Goal: Task Accomplishment & Management: Complete application form

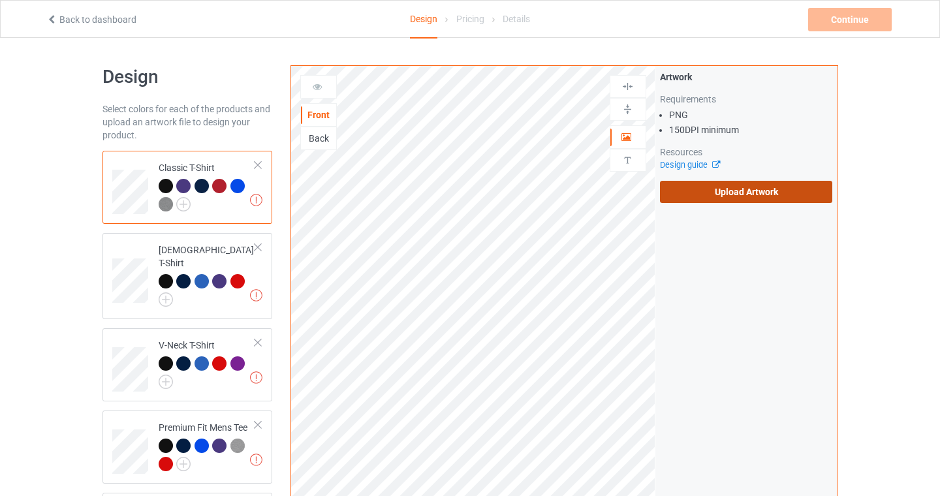
click at [767, 203] on div "Artwork Requirements PNG 150 DPI minimum Resources Design guide Upload Artwork" at bounding box center [746, 137] width 182 height 142
click at [779, 181] on label "Upload Artwork" at bounding box center [746, 192] width 173 height 22
click at [0, 0] on input "Upload Artwork" at bounding box center [0, 0] width 0 height 0
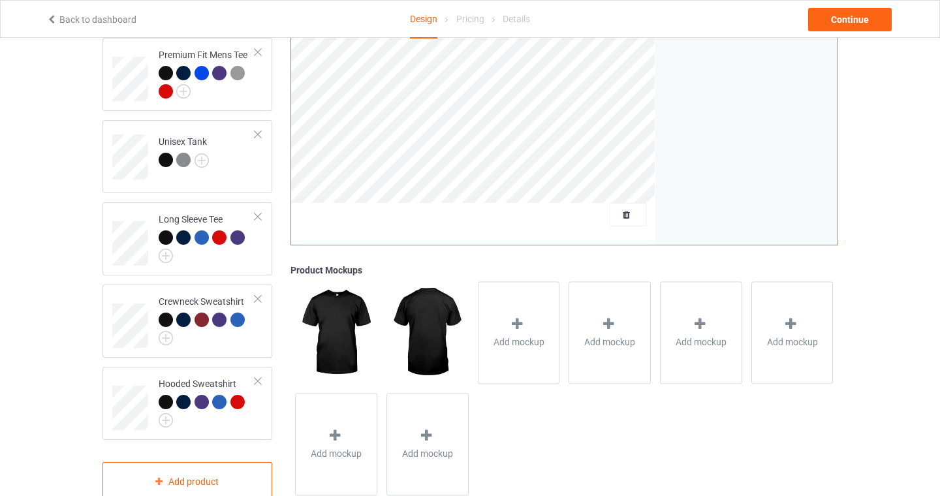
scroll to position [393, 0]
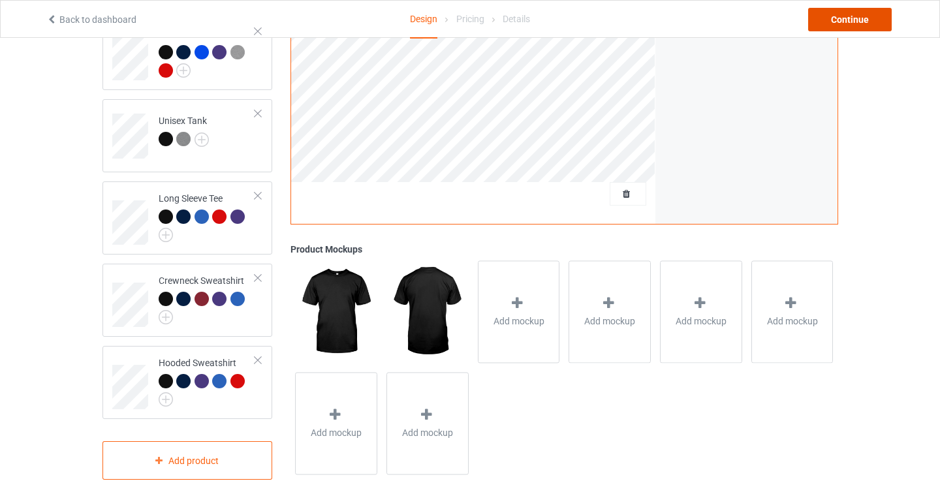
click at [854, 25] on div "Continue" at bounding box center [850, 19] width 84 height 23
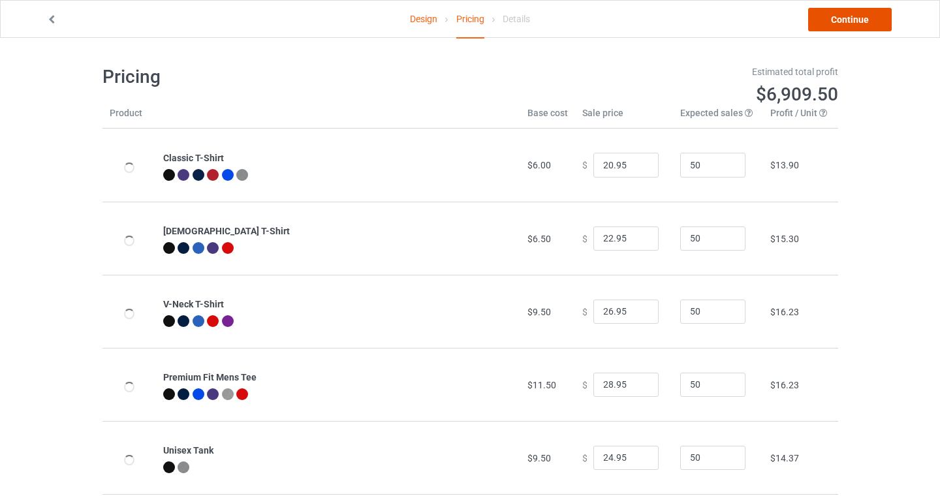
click at [857, 17] on link "Continue" at bounding box center [850, 19] width 84 height 23
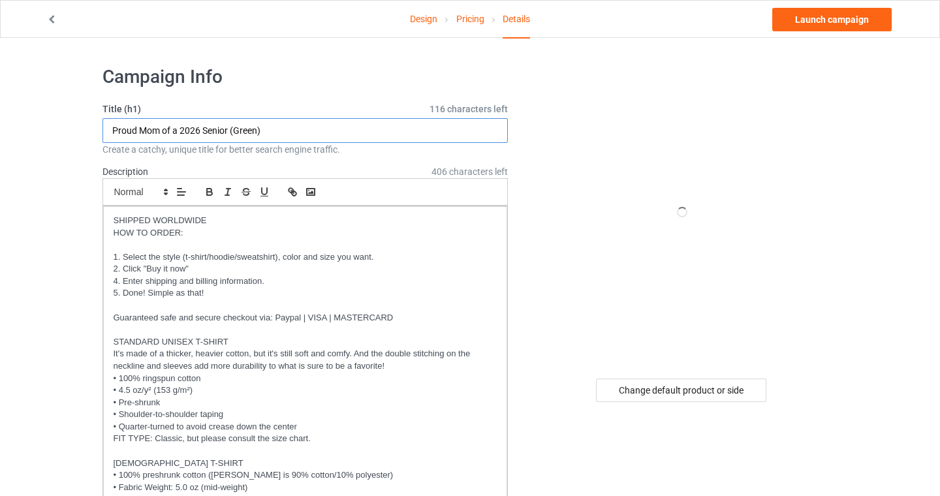
click at [211, 135] on input "Proud Mom of a 2026 Senior (Green)" at bounding box center [305, 130] width 406 height 25
click at [107, 126] on input "Proud Mom of a 2026 Senior (Green)" at bounding box center [305, 130] width 406 height 25
drag, startPoint x: 202, startPoint y: 130, endPoint x: 81, endPoint y: 129, distance: 120.7
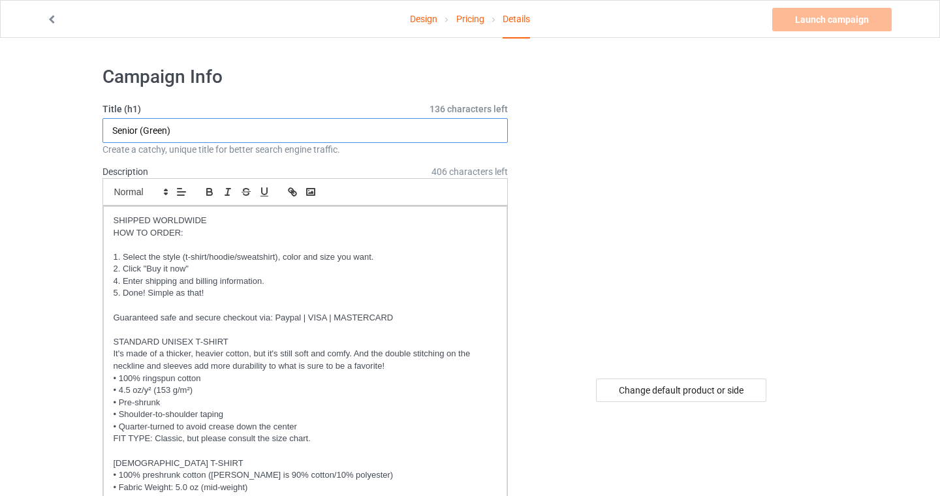
click at [203, 128] on input "Senior (Green)" at bounding box center [305, 130] width 406 height 25
type input "Senior (Green) 2026"
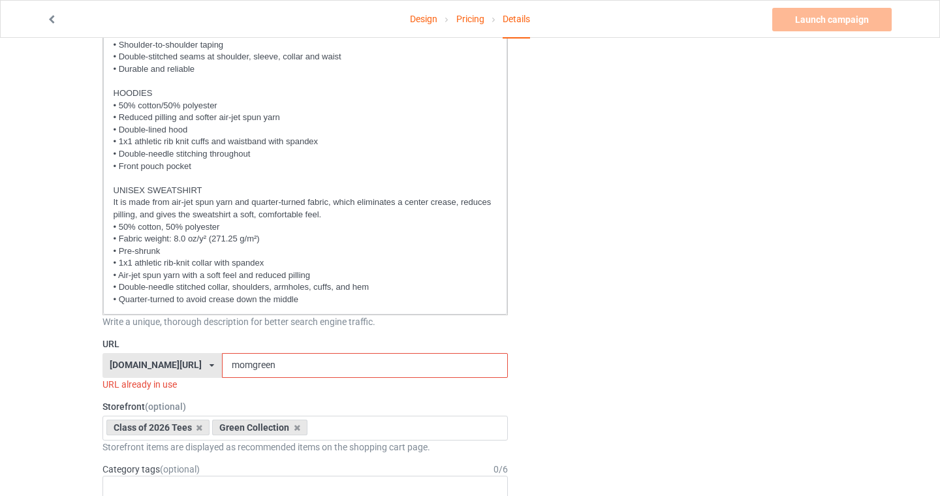
scroll to position [467, 0]
drag, startPoint x: 236, startPoint y: 359, endPoint x: 121, endPoint y: 354, distance: 115.0
click at [122, 354] on div "[DOMAIN_NAME][URL] [DOMAIN_NAME][URL] [DOMAIN_NAME][URL] [DOMAIN_NAME][URL] [DO…" at bounding box center [305, 364] width 406 height 25
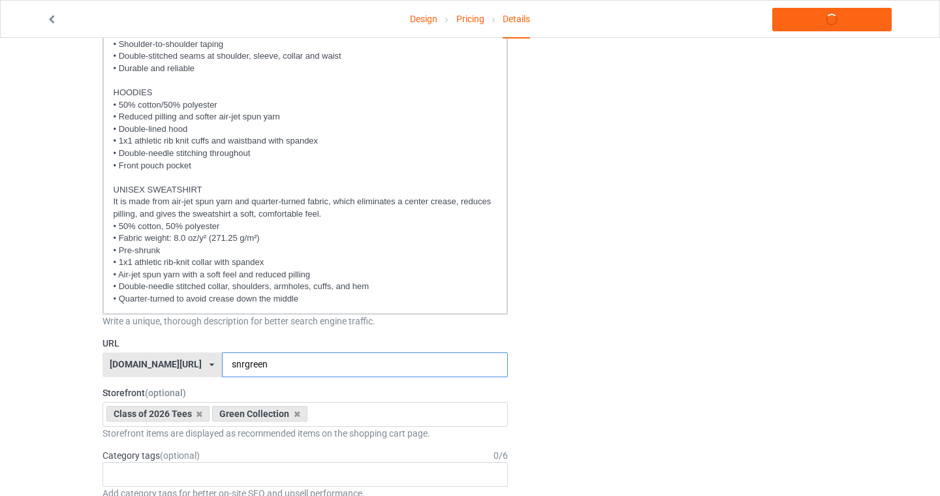
type input "snrgreen"
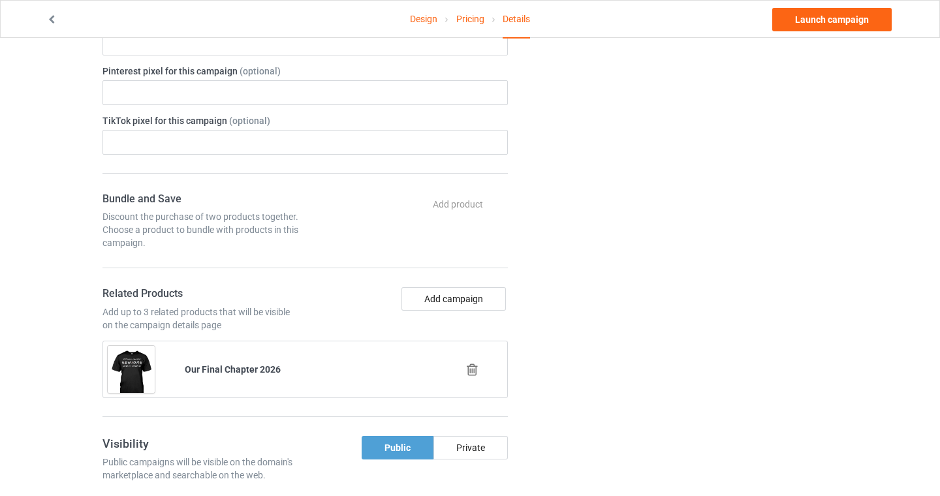
scroll to position [1098, 0]
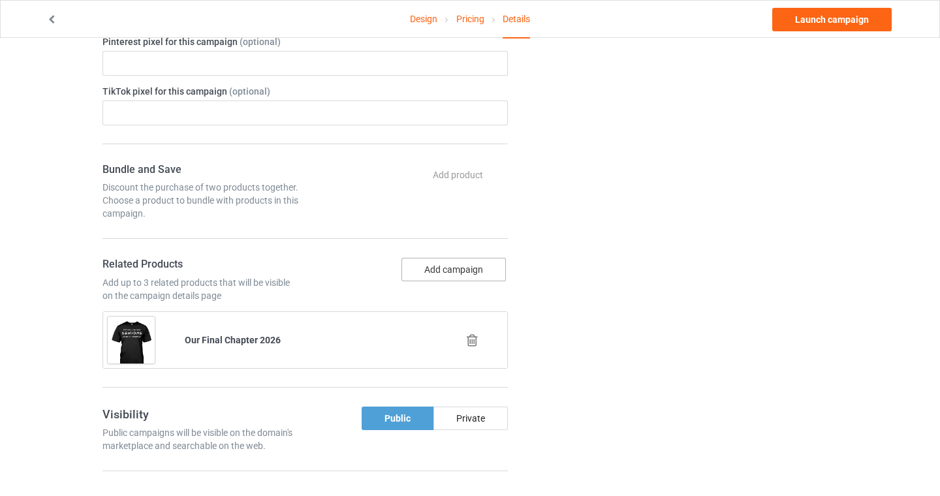
click at [445, 271] on button "Add campaign" at bounding box center [453, 269] width 104 height 23
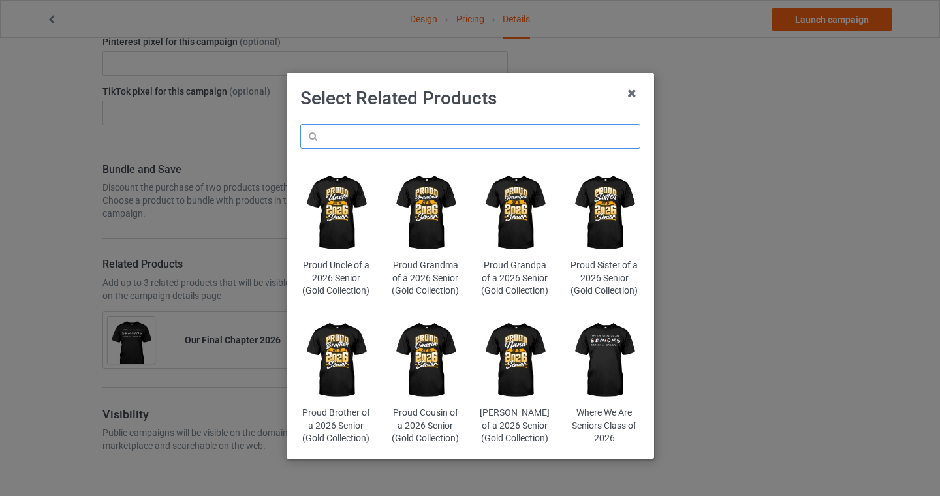
click at [375, 143] on input "text" at bounding box center [470, 136] width 340 height 25
type input "green"
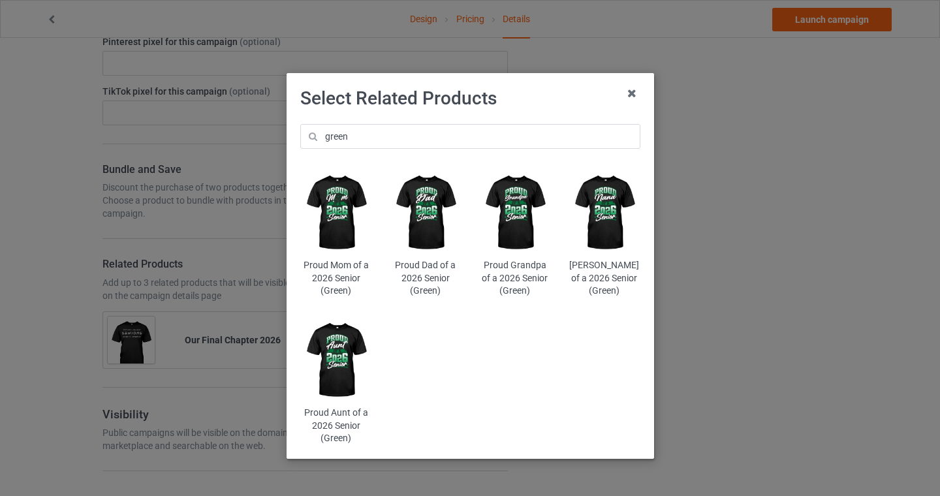
click at [334, 218] on img at bounding box center [335, 212] width 71 height 89
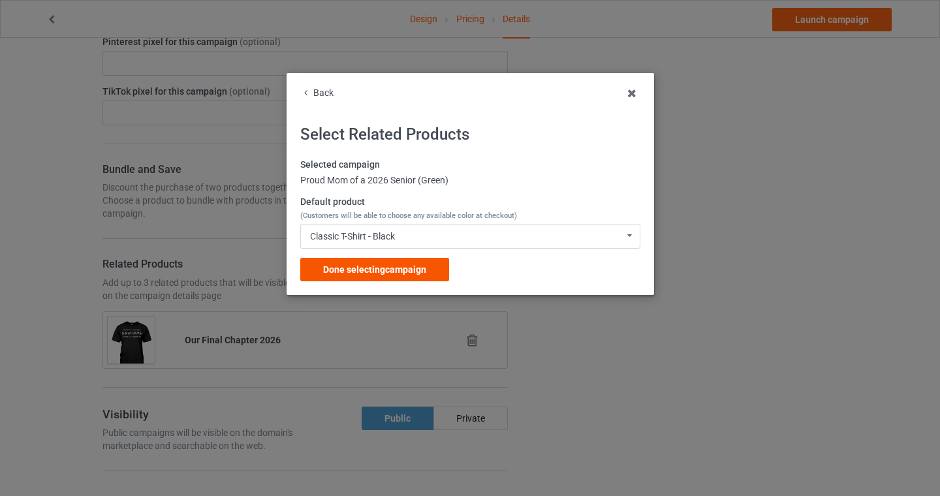
click at [365, 275] on div "Done selecting campaign" at bounding box center [374, 269] width 149 height 23
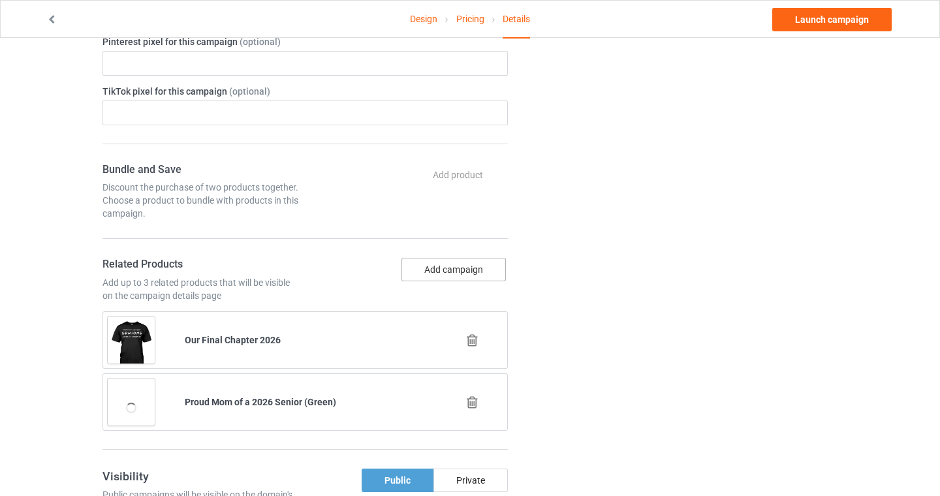
click at [433, 267] on button "Add campaign" at bounding box center [453, 269] width 104 height 23
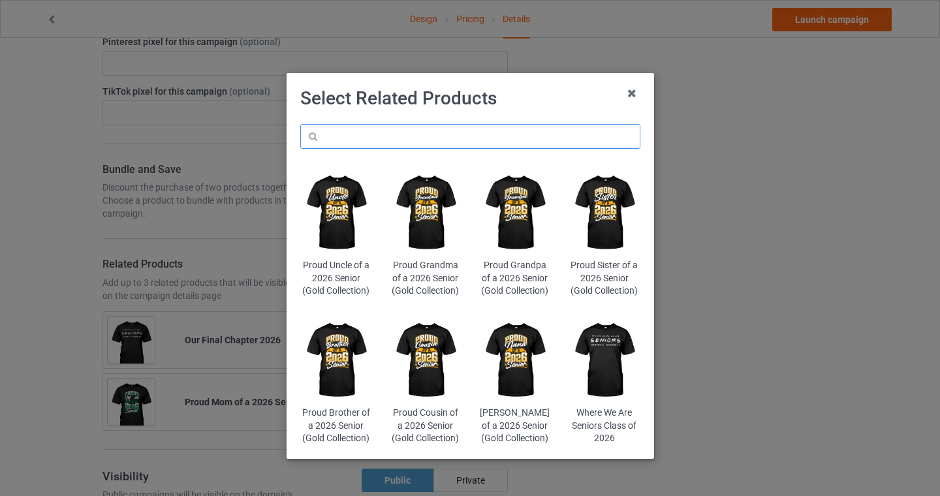
click at [390, 136] on input "text" at bounding box center [470, 136] width 340 height 25
type input "green"
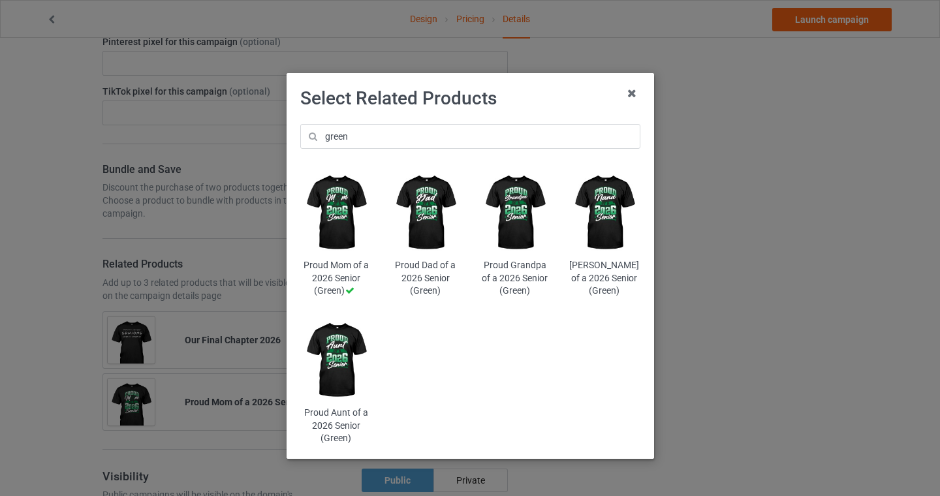
click at [431, 208] on img at bounding box center [425, 212] width 71 height 89
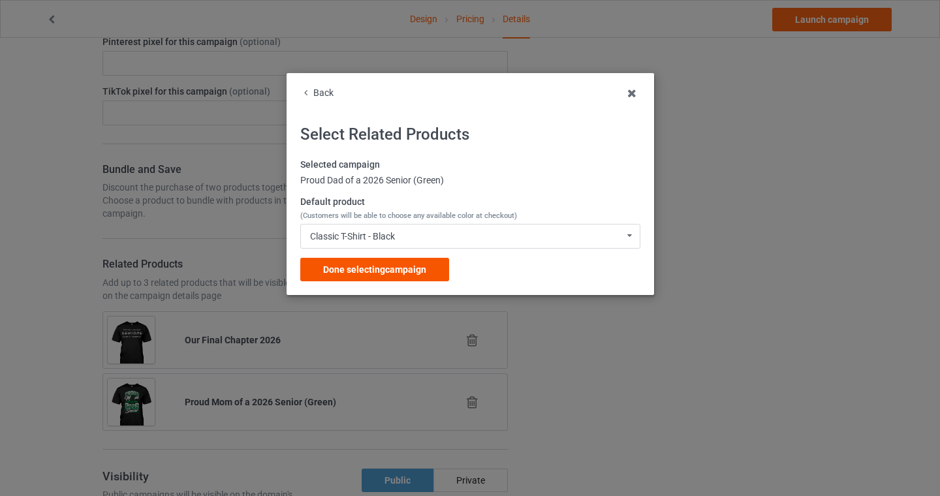
click at [380, 273] on span "Done selecting campaign" at bounding box center [374, 269] width 103 height 10
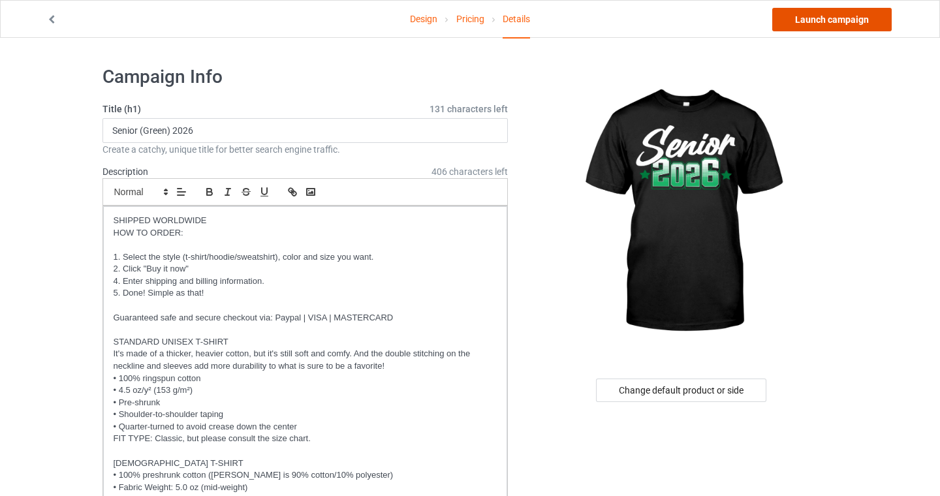
click at [828, 23] on link "Launch campaign" at bounding box center [831, 19] width 119 height 23
